Goal: Information Seeking & Learning: Check status

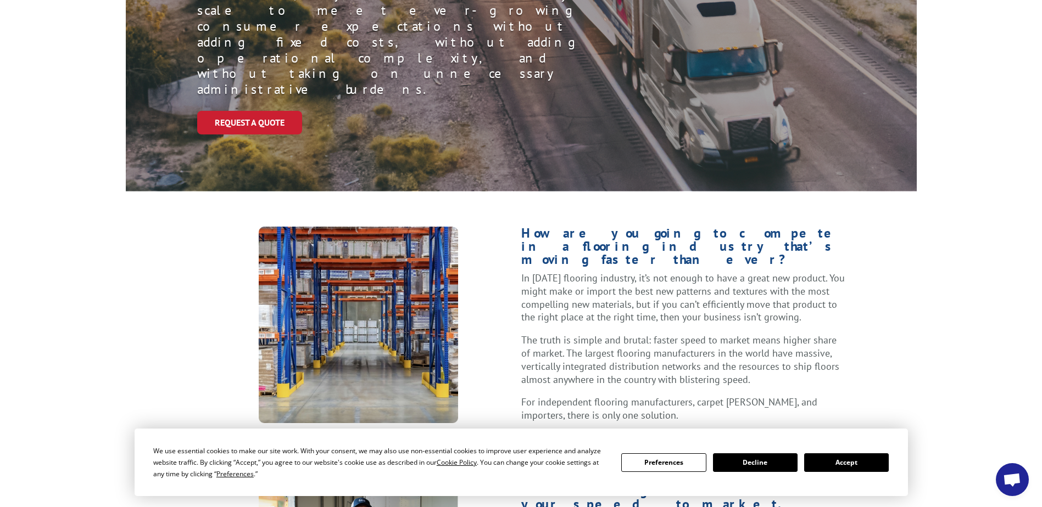
scroll to position [275, 0]
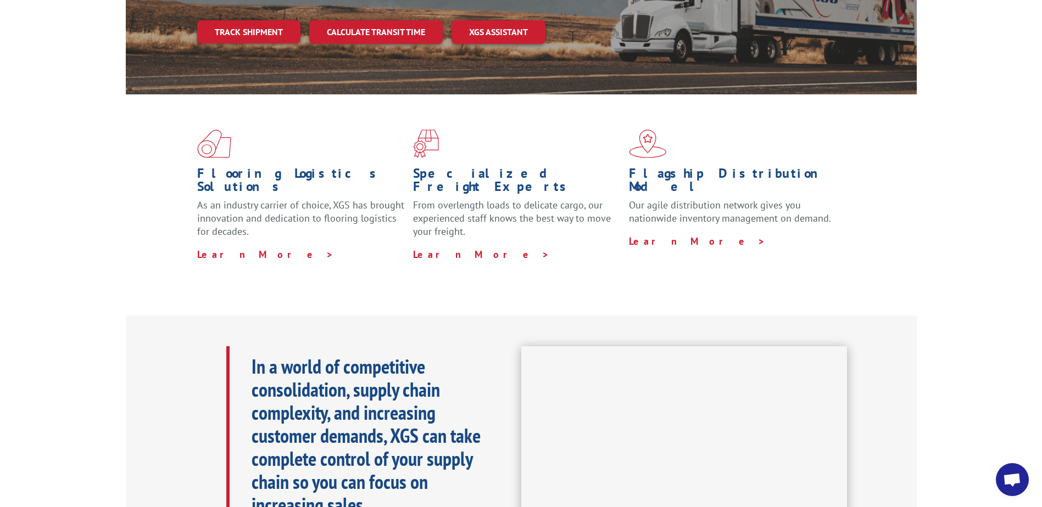
scroll to position [55, 0]
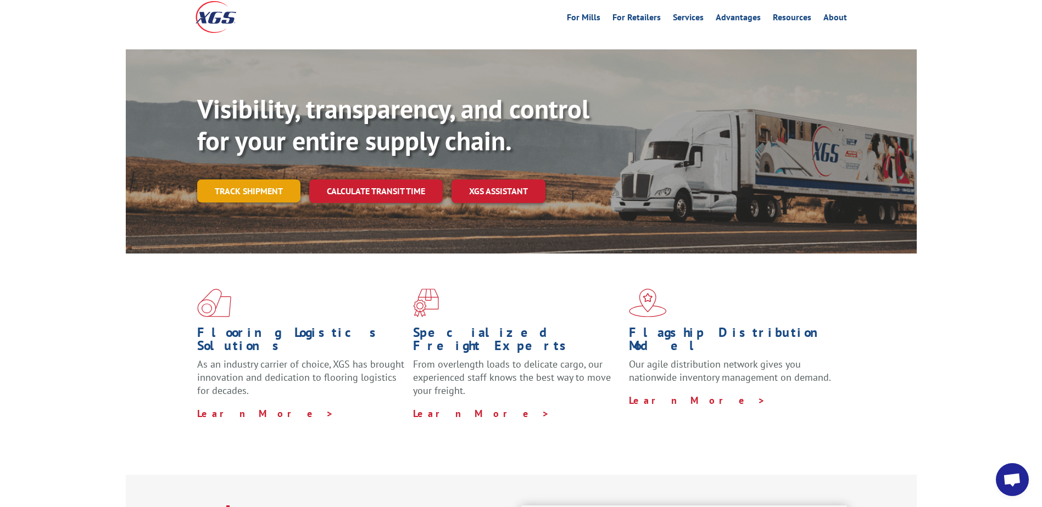
click at [264, 180] on link "Track shipment" at bounding box center [248, 191] width 103 height 23
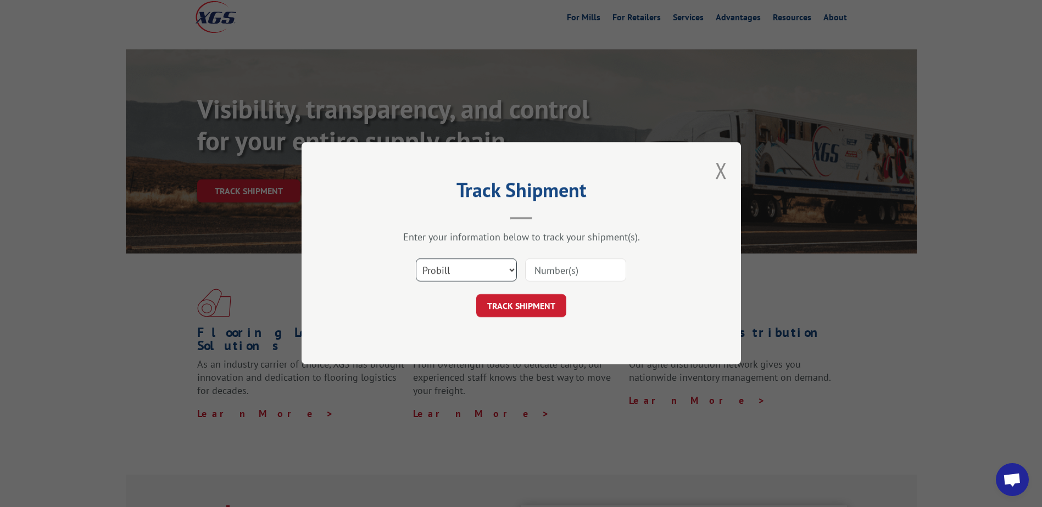
click at [509, 268] on select "Select category... Probill BOL PO" at bounding box center [466, 270] width 101 height 23
select select "po"
click at [416, 259] on select "Select category... Probill BOL PO" at bounding box center [466, 270] width 101 height 23
click at [567, 272] on input at bounding box center [575, 270] width 101 height 23
click at [568, 279] on input "38_" at bounding box center [575, 270] width 101 height 23
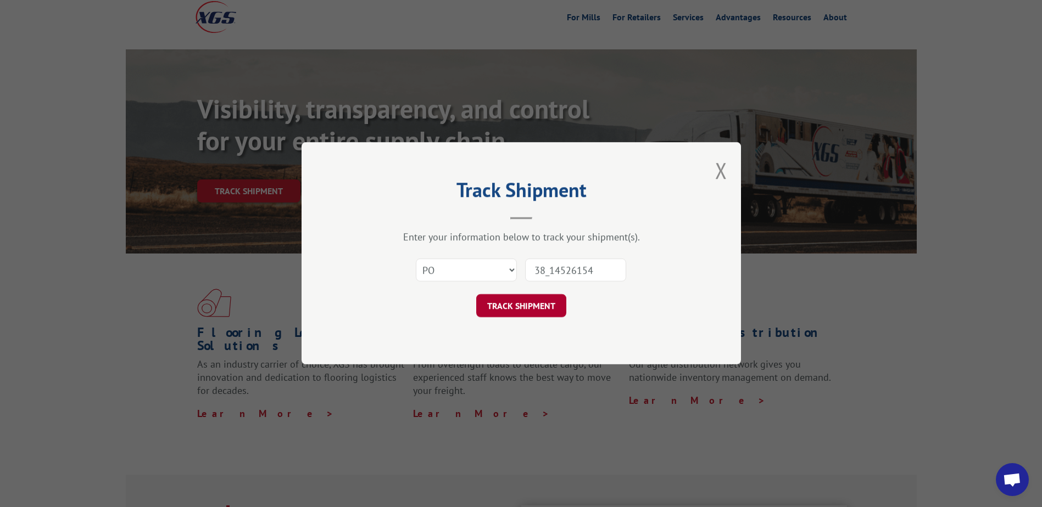
type input "38_14526154"
click at [546, 301] on button "TRACK SHIPMENT" at bounding box center [521, 306] width 90 height 23
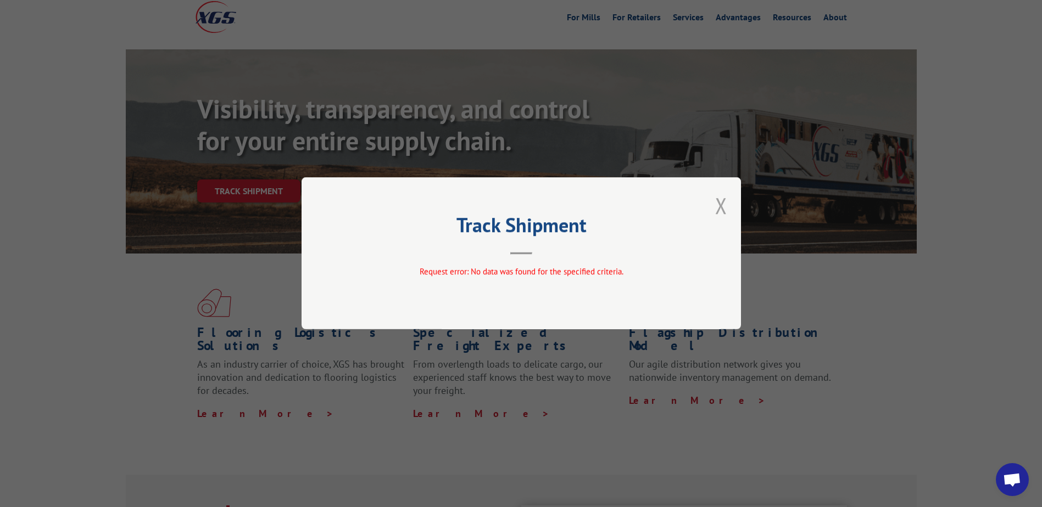
click at [721, 202] on button "Close modal" at bounding box center [721, 205] width 12 height 29
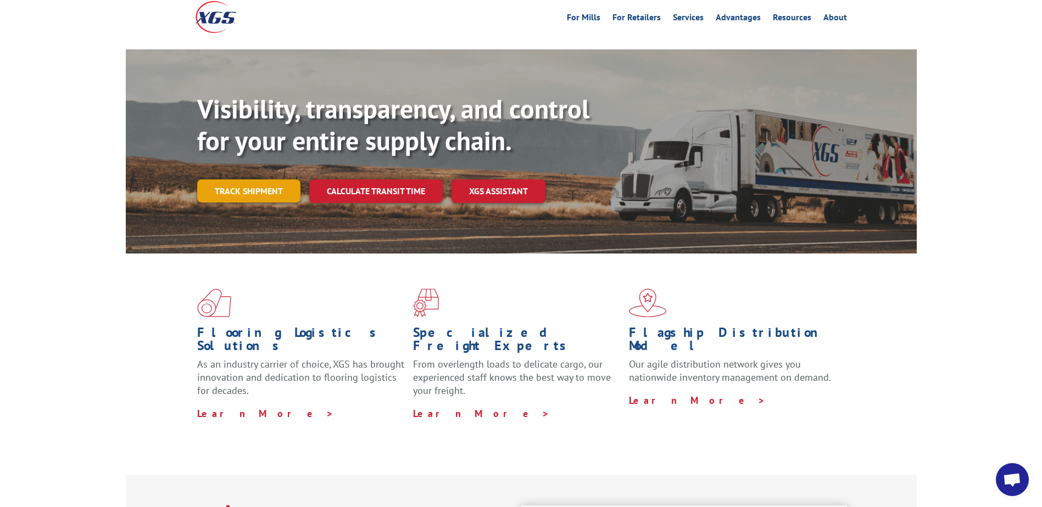
click at [261, 180] on link "Track shipment" at bounding box center [248, 191] width 103 height 23
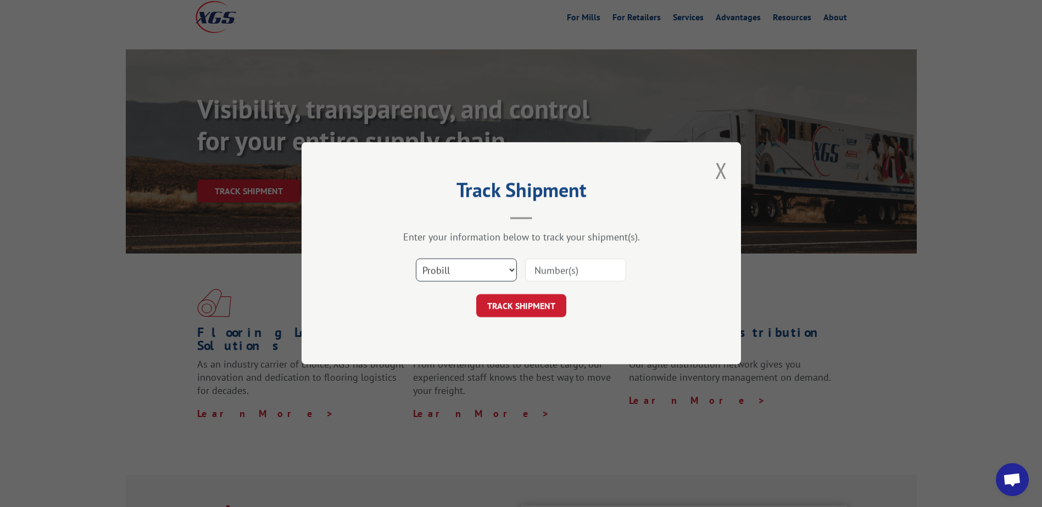
click at [509, 267] on select "Select category... Probill BOL PO" at bounding box center [466, 270] width 101 height 23
select select "po"
click at [416, 259] on select "Select category... Probill BOL PO" at bounding box center [466, 270] width 101 height 23
click at [569, 265] on input at bounding box center [575, 270] width 101 height 23
type input "14526154"
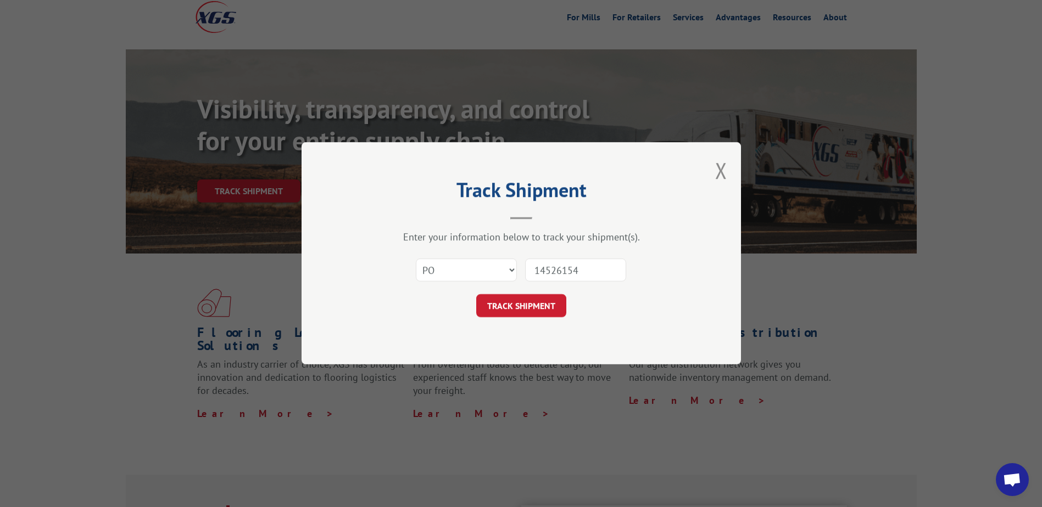
click at [548, 313] on button "TRACK SHIPMENT" at bounding box center [521, 306] width 90 height 23
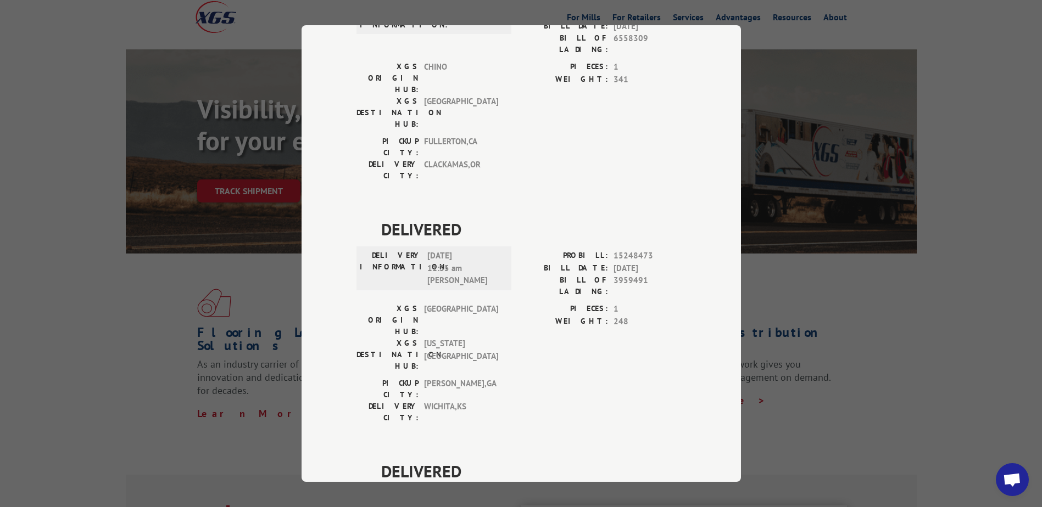
scroll to position [165, 0]
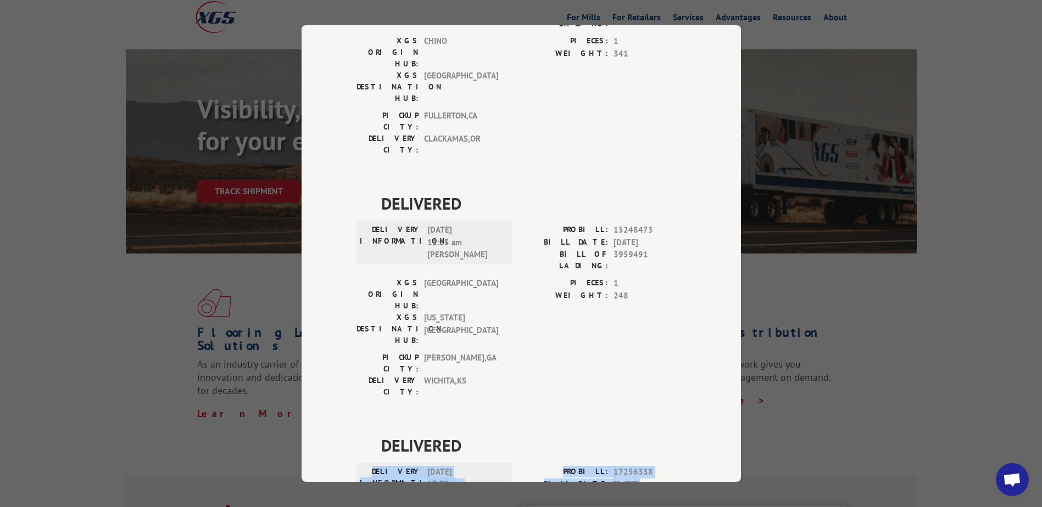
drag, startPoint x: 361, startPoint y: 340, endPoint x: 598, endPoint y: 446, distance: 259.8
drag, startPoint x: 598, startPoint y: 446, endPoint x: 602, endPoint y: 403, distance: 43.5
copy div "DELIVERY INFORMATION: 08/04/2025 02:55 pm Ben Brielton PROBILL: 17256338 BILL D…"
